Goal: Communication & Community: Answer question/provide support

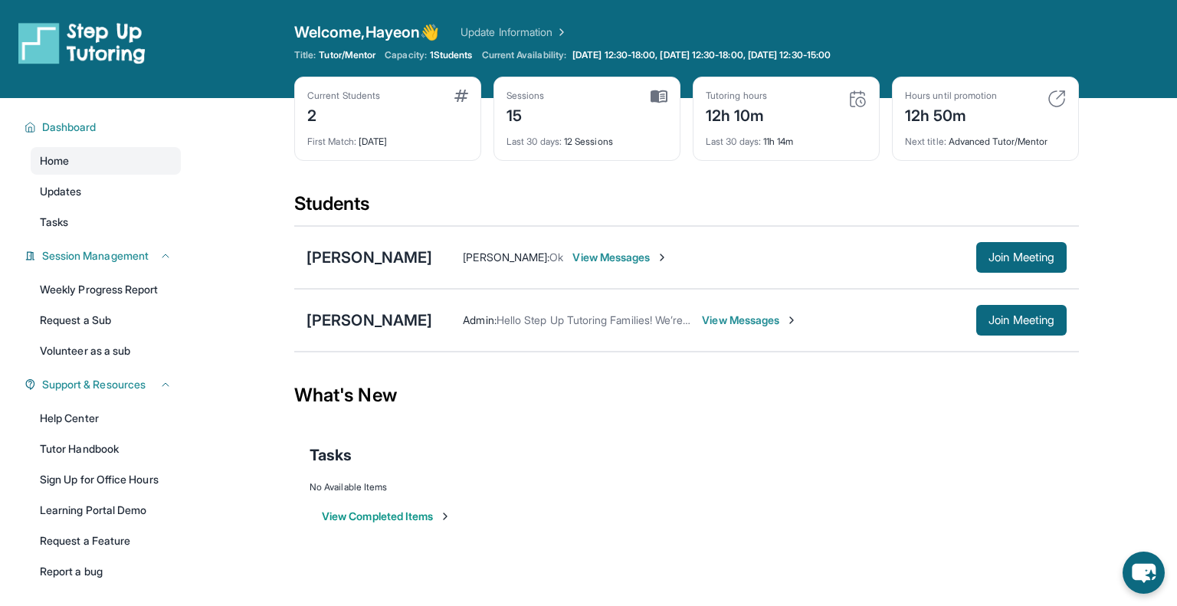
click at [507, 36] on link "Update Information" at bounding box center [513, 32] width 107 height 15
click at [1034, 318] on span "Join Meeting" at bounding box center [1021, 320] width 66 height 9
click at [390, 316] on div "[PERSON_NAME]" at bounding box center [369, 319] width 126 height 21
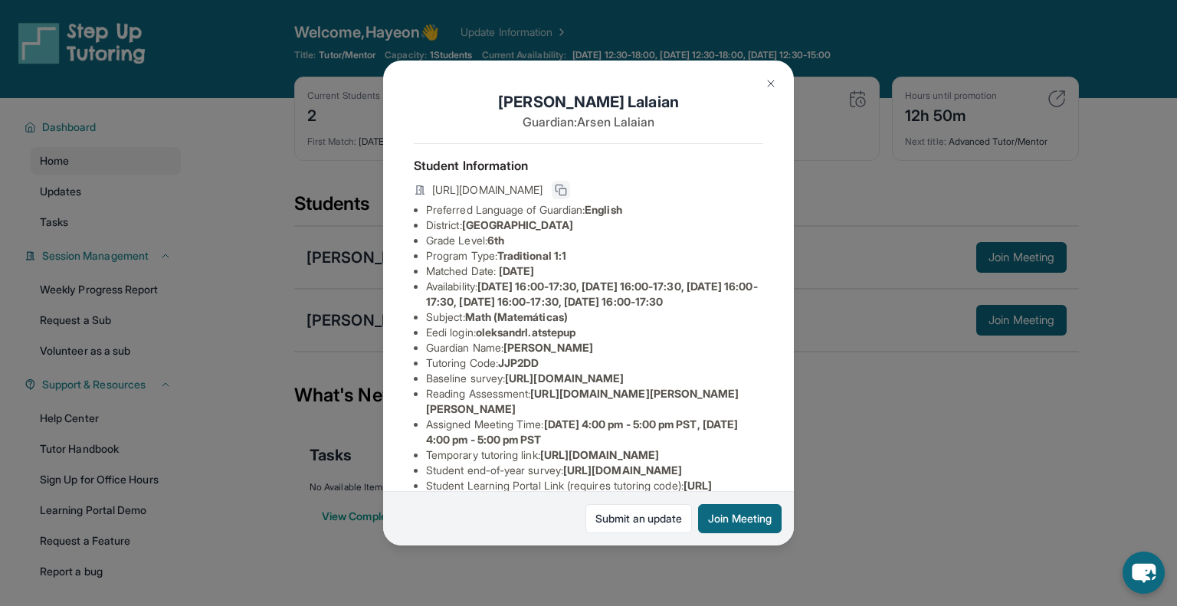
click at [570, 192] on button at bounding box center [561, 190] width 18 height 18
click at [771, 86] on img at bounding box center [771, 83] width 12 height 12
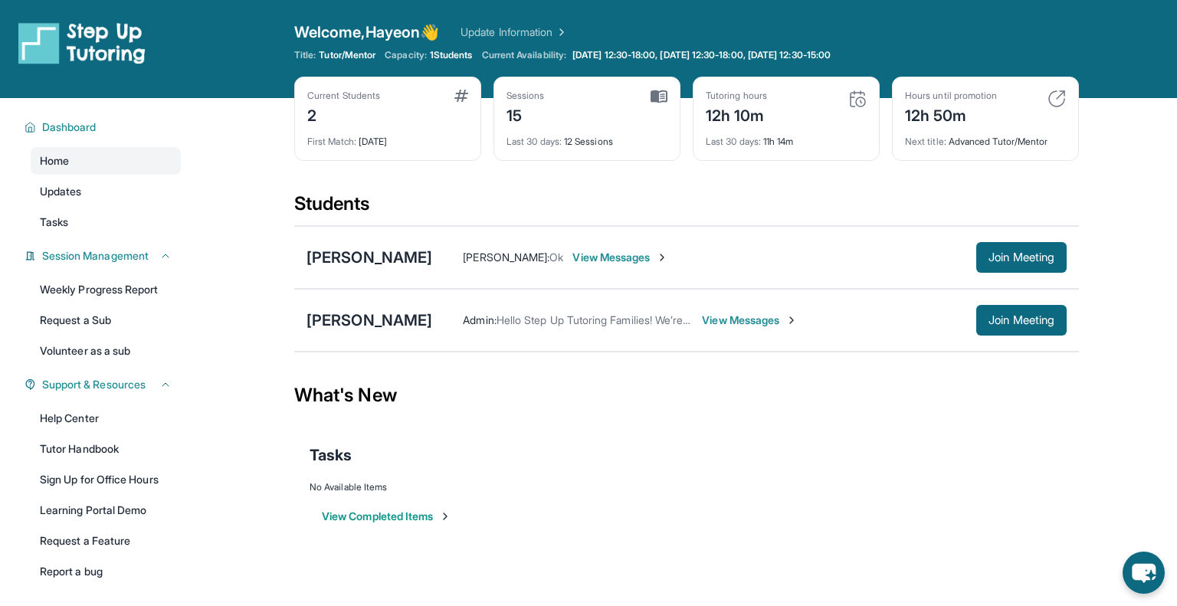
click at [735, 321] on span "View Messages" at bounding box center [750, 320] width 96 height 15
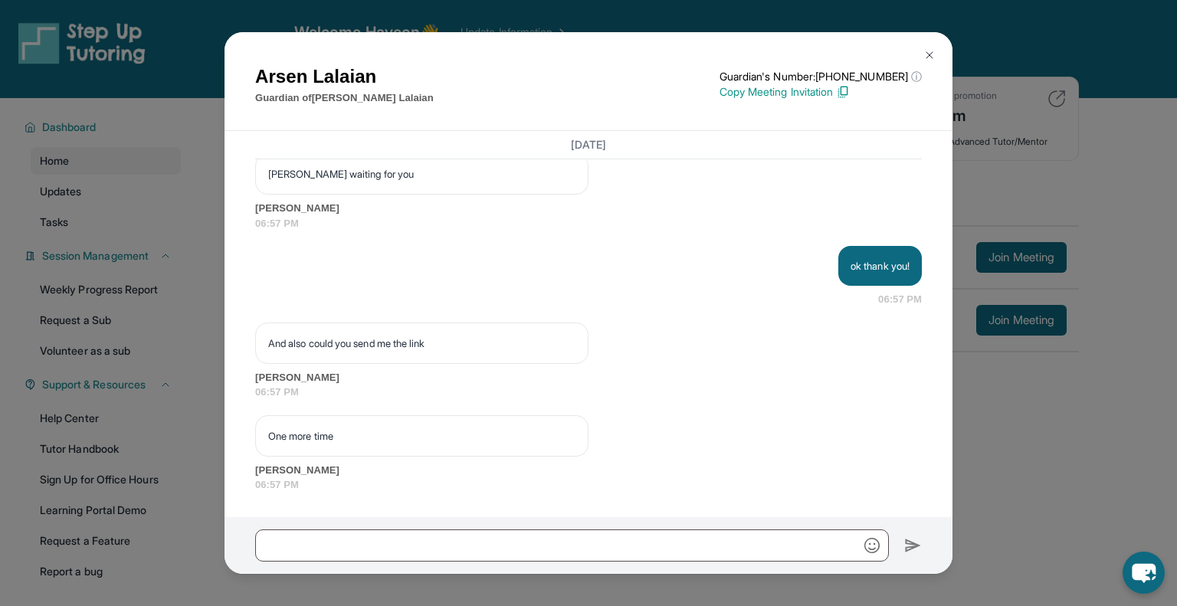
scroll to position [11102, 0]
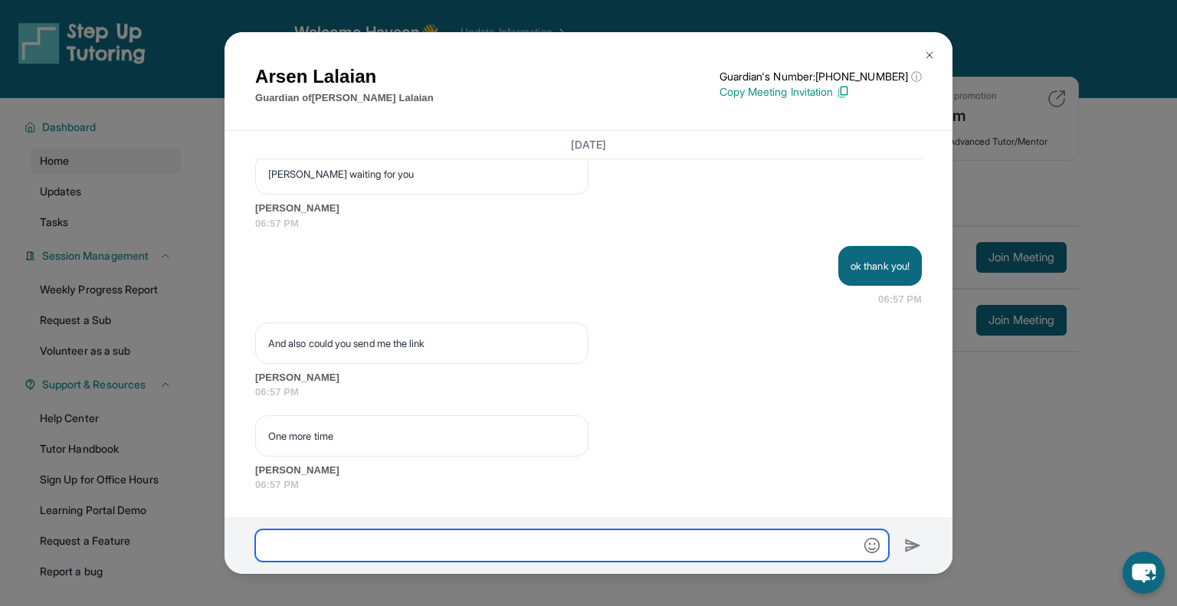
click at [487, 557] on input "text" at bounding box center [572, 545] width 634 height 32
paste input "**********"
type input "**********"
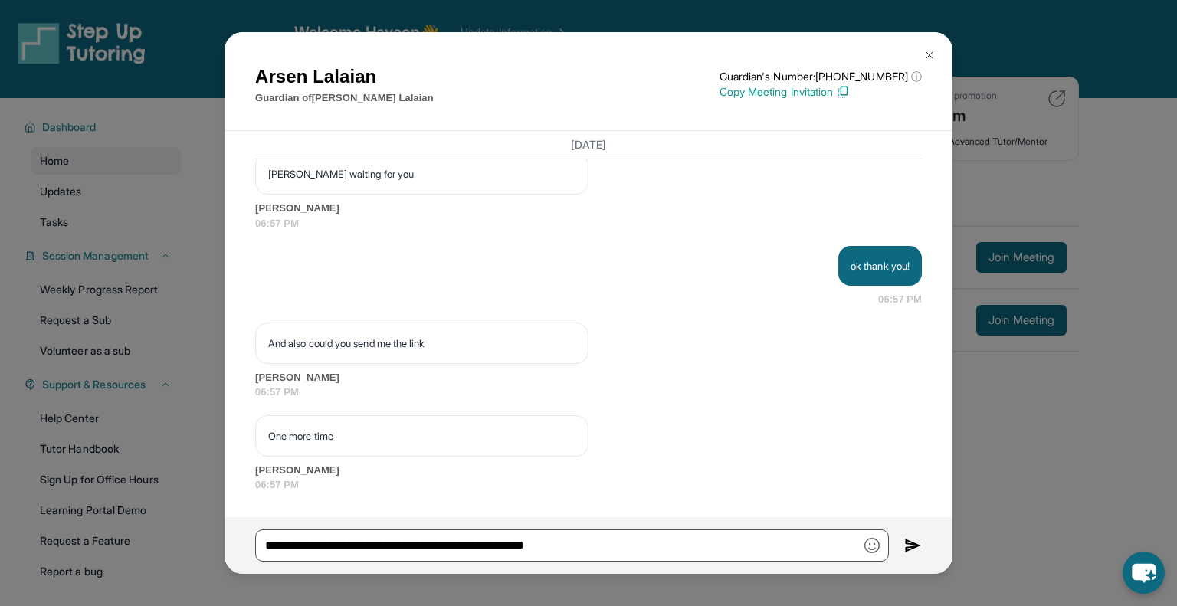
click at [902, 549] on div "**********" at bounding box center [588, 545] width 728 height 57
click at [909, 548] on img at bounding box center [913, 545] width 18 height 18
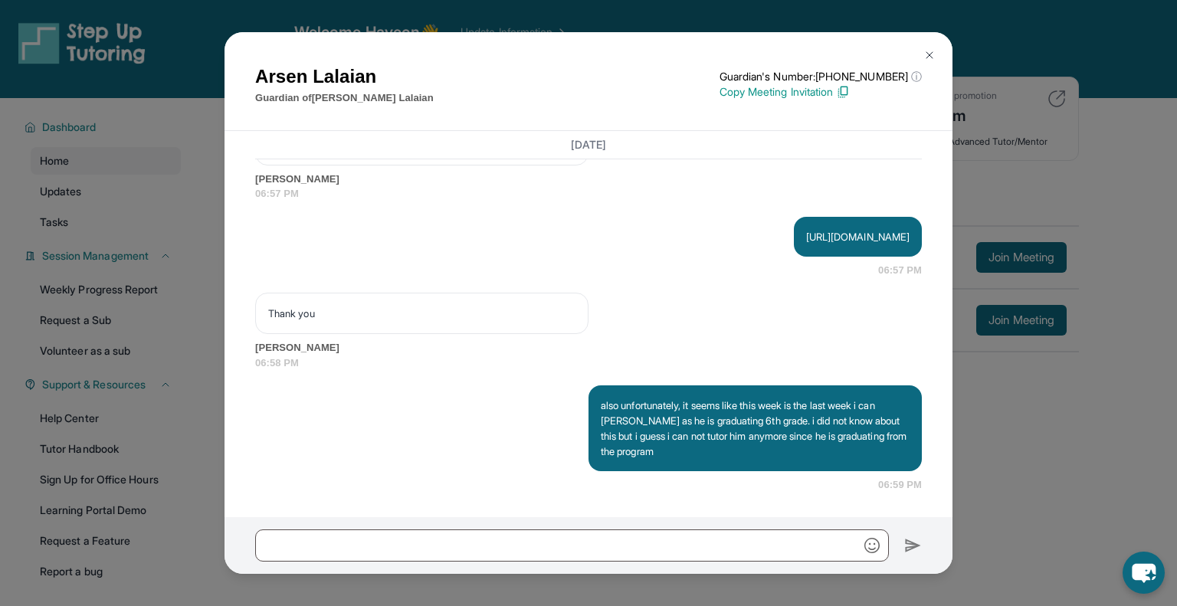
scroll to position [11393, 0]
click at [927, 54] on img at bounding box center [929, 55] width 12 height 12
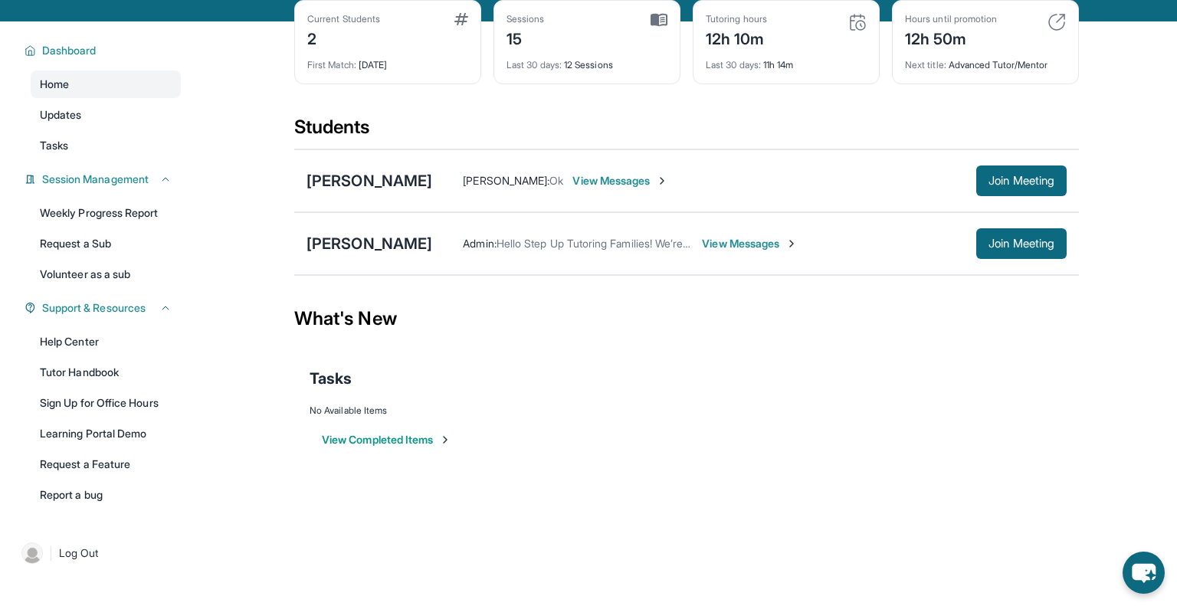
scroll to position [98, 0]
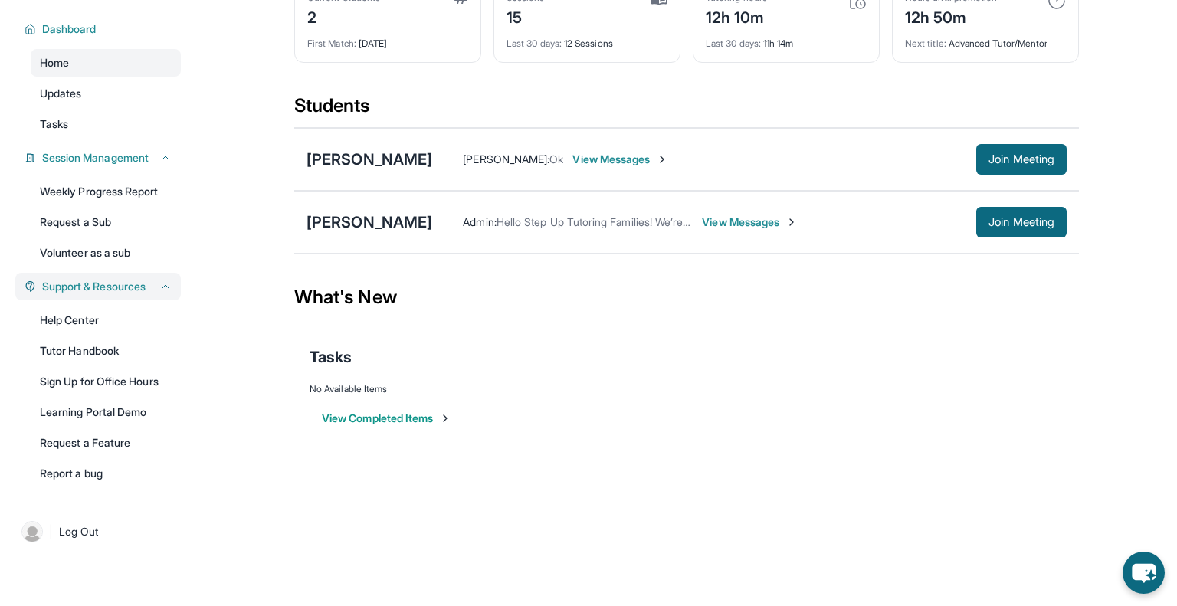
click at [155, 279] on button "Support & Resources" at bounding box center [104, 286] width 136 height 15
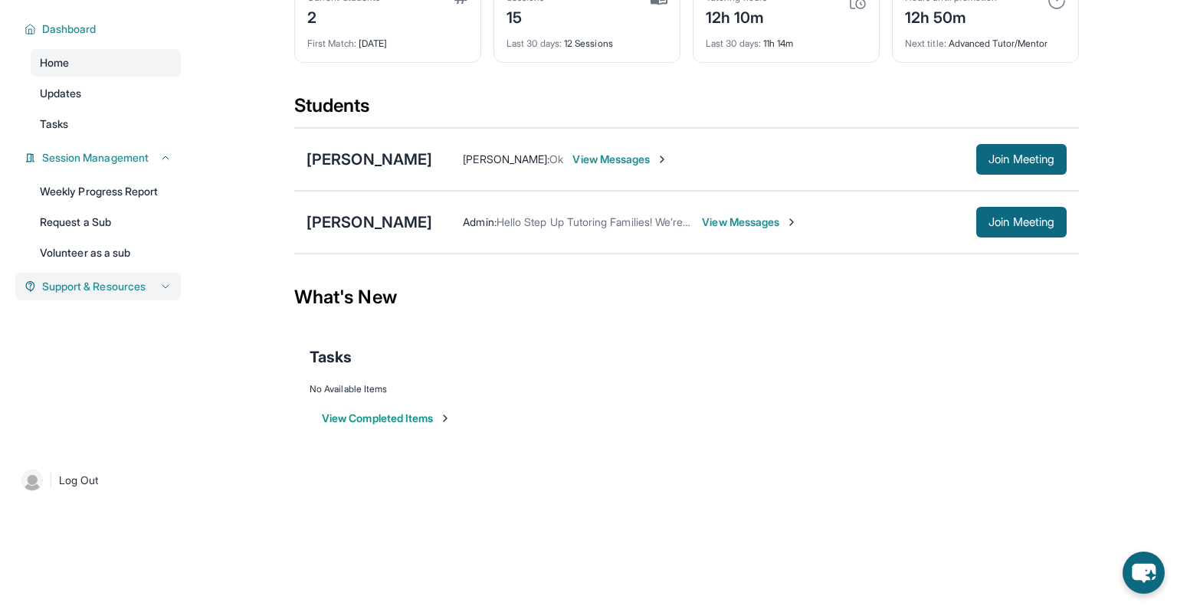
click at [155, 279] on button "Support & Resources" at bounding box center [104, 286] width 136 height 15
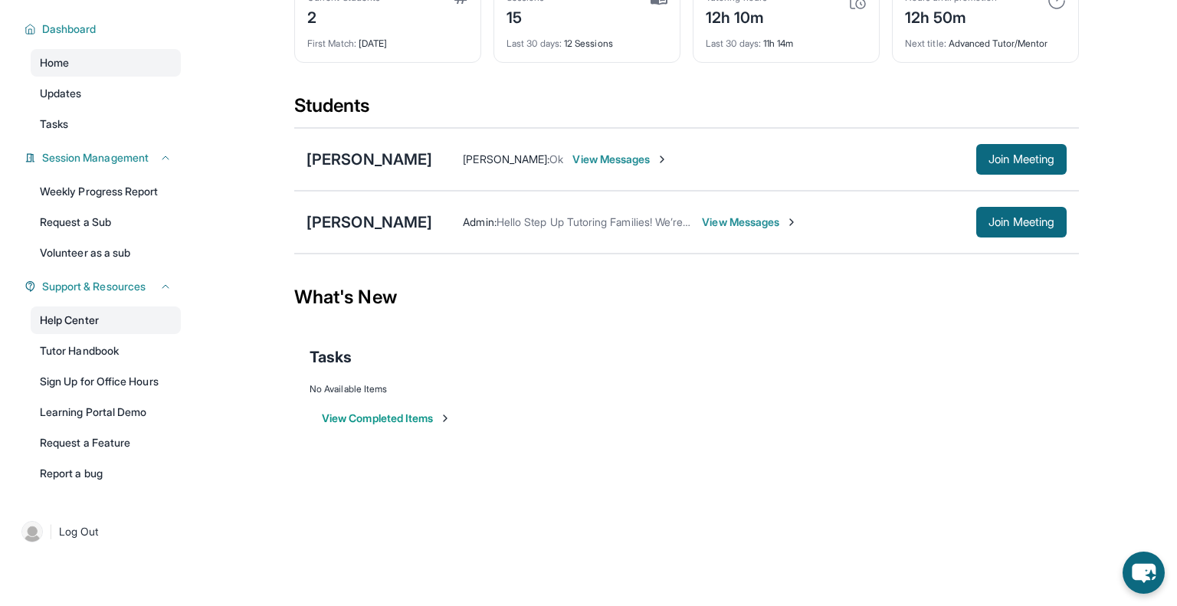
click at [87, 323] on link "Help Center" at bounding box center [106, 320] width 150 height 28
click at [1149, 573] on icon "chat-button" at bounding box center [1143, 572] width 45 height 45
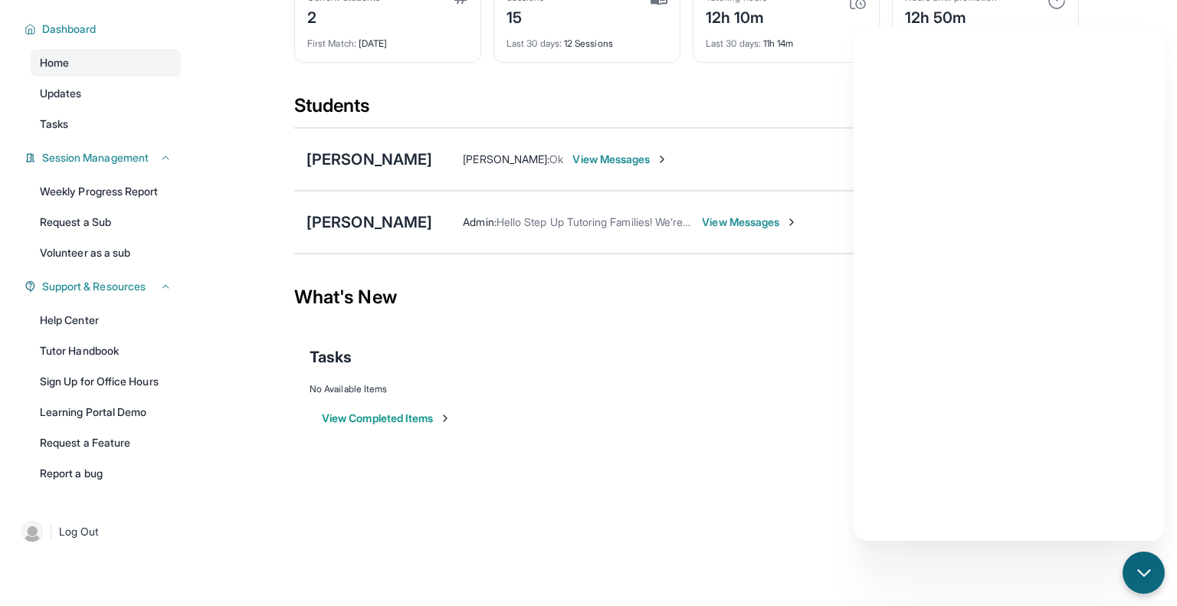
click at [739, 297] on div "What's New" at bounding box center [686, 297] width 784 height 67
click at [1146, 571] on icon "chat-button" at bounding box center [1143, 572] width 12 height 6
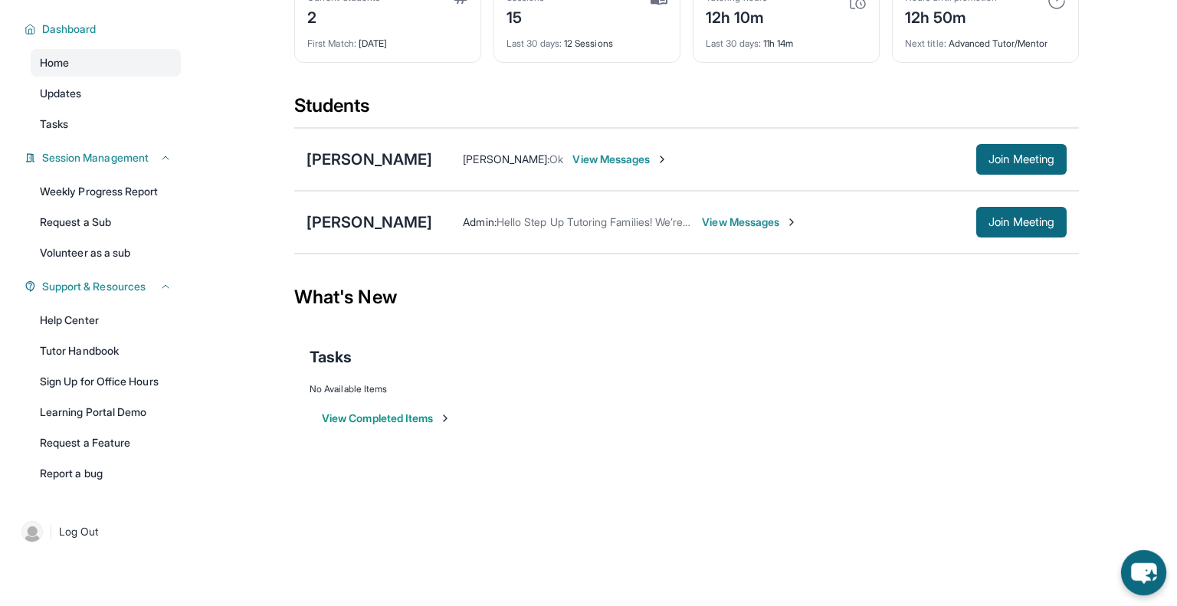
click at [1146, 571] on icon "chat-button" at bounding box center [1143, 572] width 45 height 45
